Goal: Information Seeking & Learning: Find specific fact

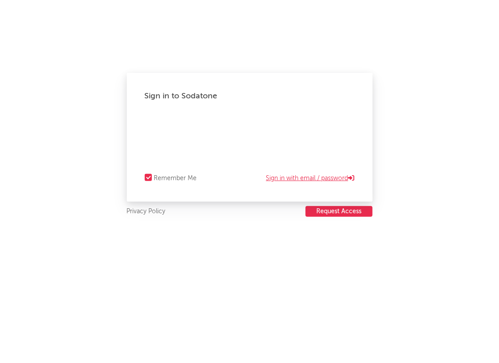
click at [286, 174] on link "Sign in with email / password" at bounding box center [310, 178] width 88 height 11
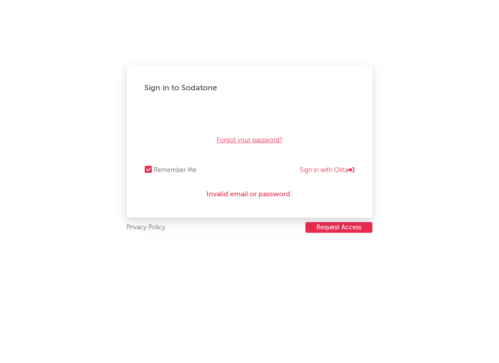
click at [272, 136] on link "Forgot your password?" at bounding box center [250, 140] width 66 height 11
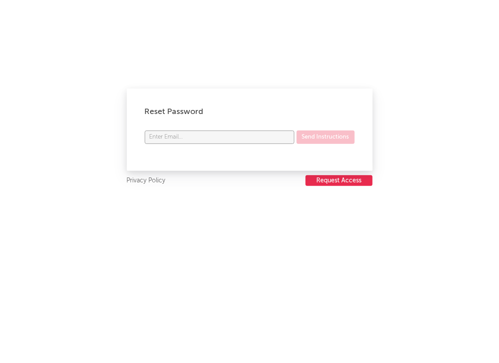
click at [272, 136] on input "text" at bounding box center [220, 136] width 150 height 13
type input "[PERSON_NAME][EMAIL_ADDRESS][DOMAIN_NAME]"
click at [332, 137] on button "Send Instructions" at bounding box center [326, 136] width 58 height 13
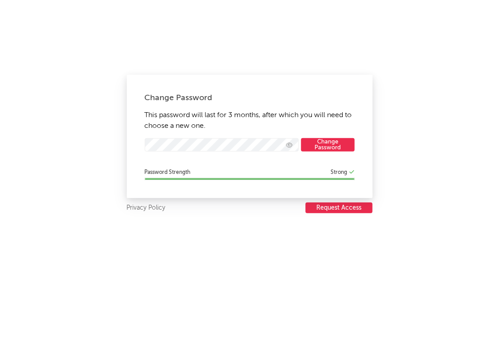
click at [338, 147] on button "Change Password" at bounding box center [328, 144] width 54 height 13
click at [289, 146] on icon "button" at bounding box center [289, 145] width 7 height 6
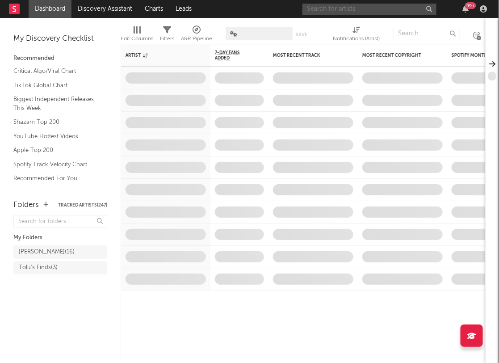
click at [324, 6] on input "text" at bounding box center [369, 9] width 134 height 11
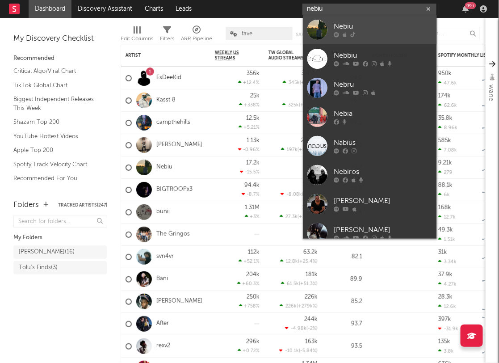
type input "nebiu"
click at [338, 32] on icon at bounding box center [336, 34] width 5 height 5
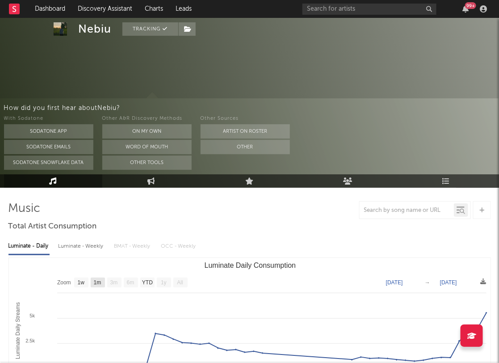
scroll to position [87, 0]
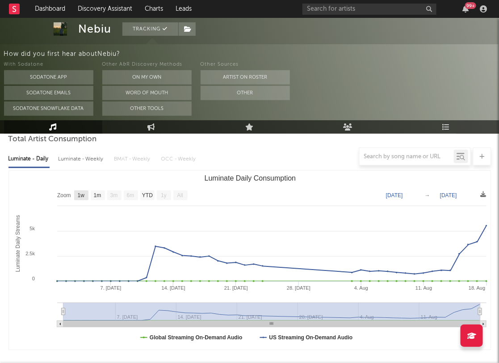
click at [78, 194] on text "1w" at bounding box center [80, 196] width 7 height 6
select select "1w"
type input "[DATE]"
